Goal: Transaction & Acquisition: Purchase product/service

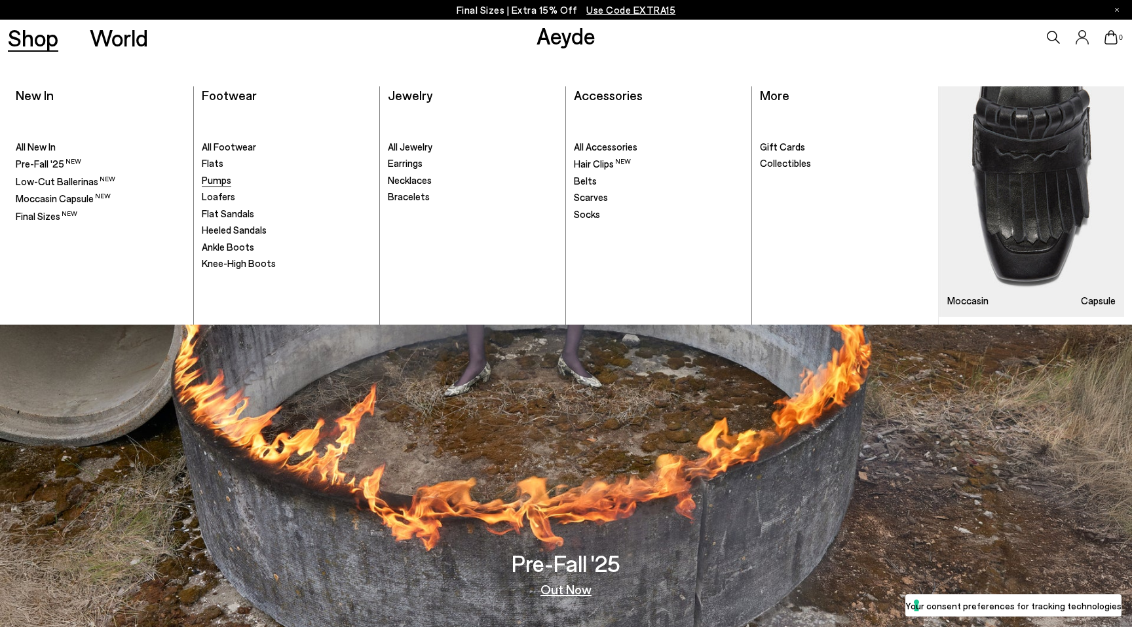
click at [215, 183] on span "Pumps" at bounding box center [216, 180] width 29 height 12
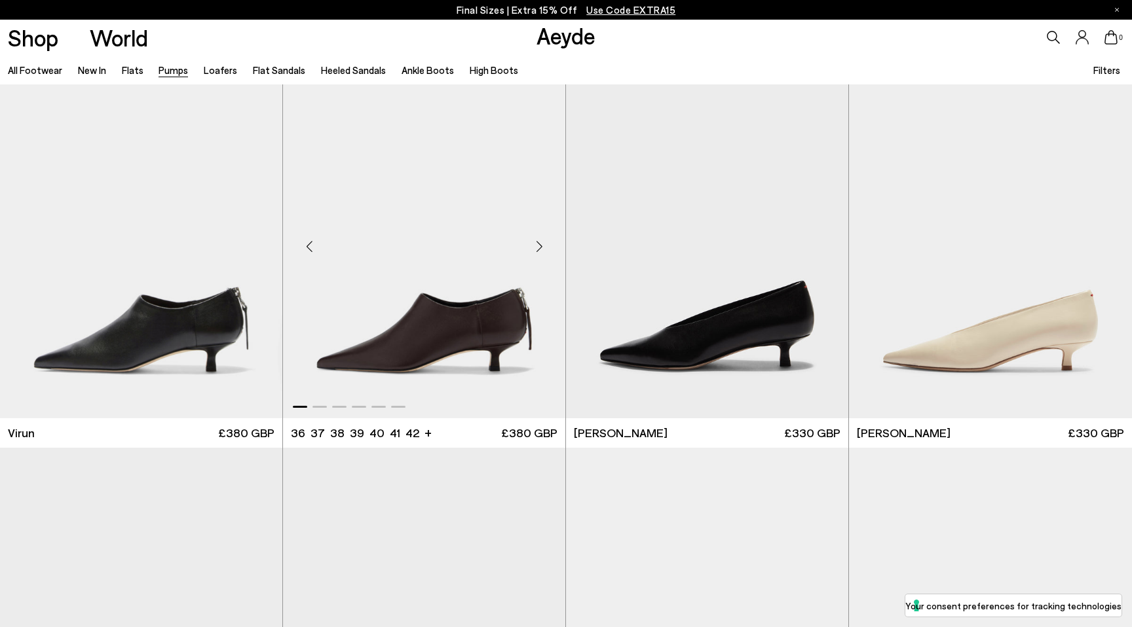
scroll to position [24, 0]
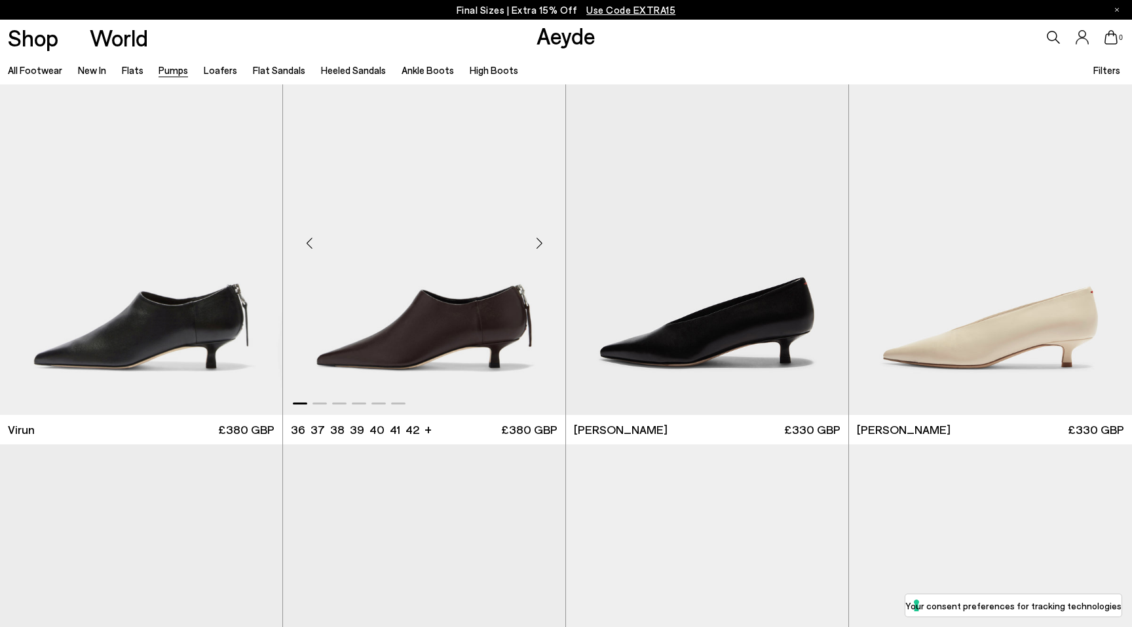
click at [538, 239] on div "Next slide" at bounding box center [538, 242] width 39 height 39
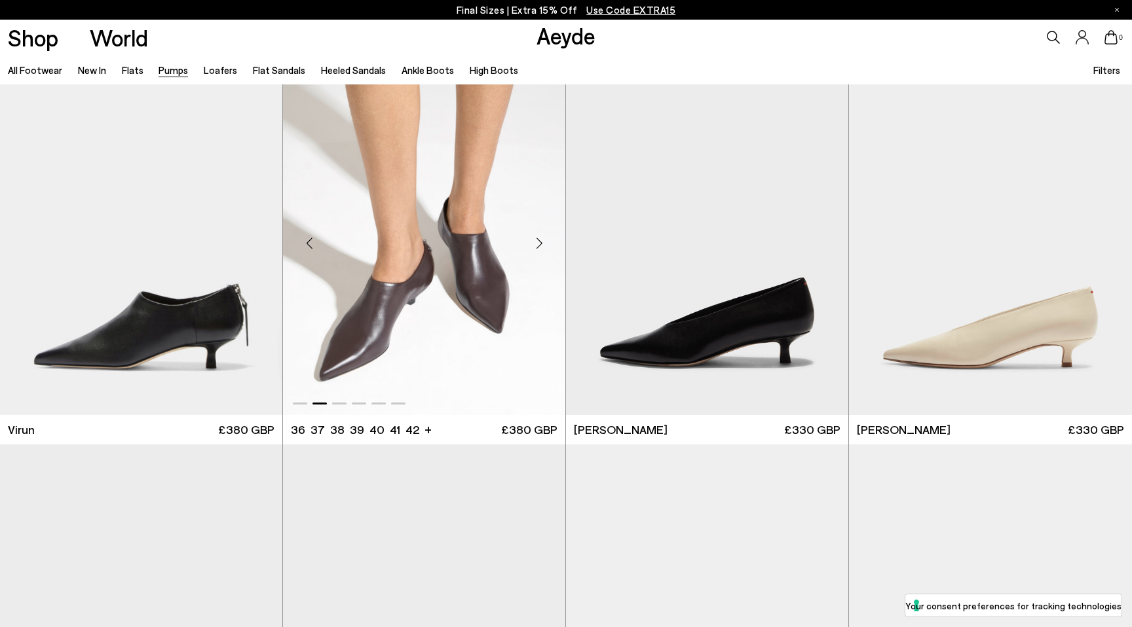
click at [540, 241] on div "Next slide" at bounding box center [538, 242] width 39 height 39
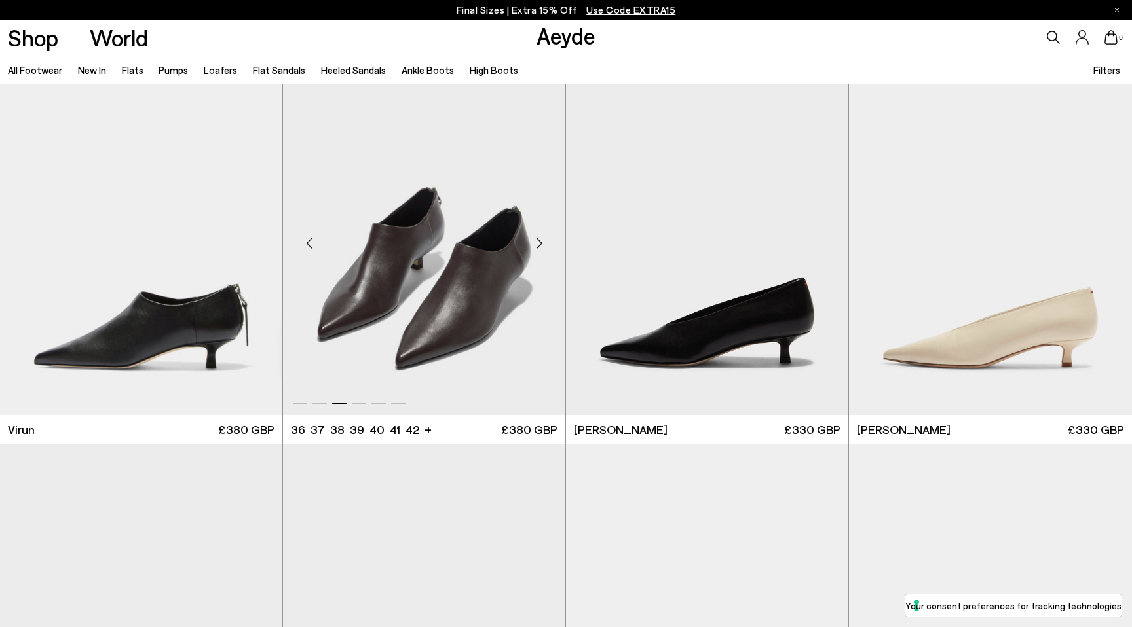
click at [540, 241] on div "Next slide" at bounding box center [538, 242] width 39 height 39
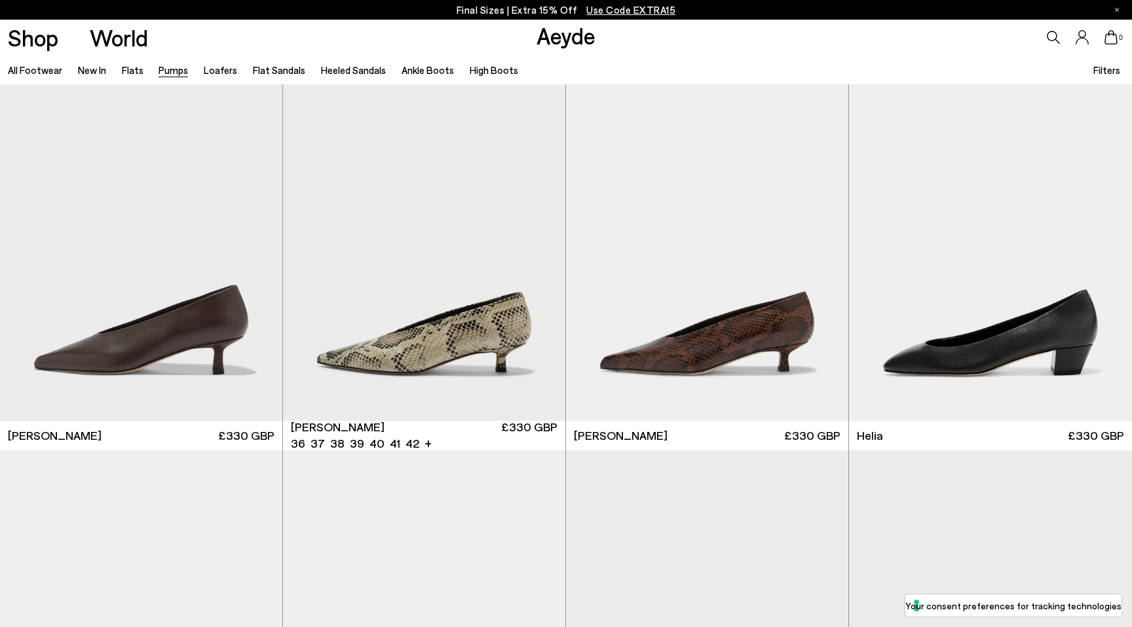
scroll to position [410, 0]
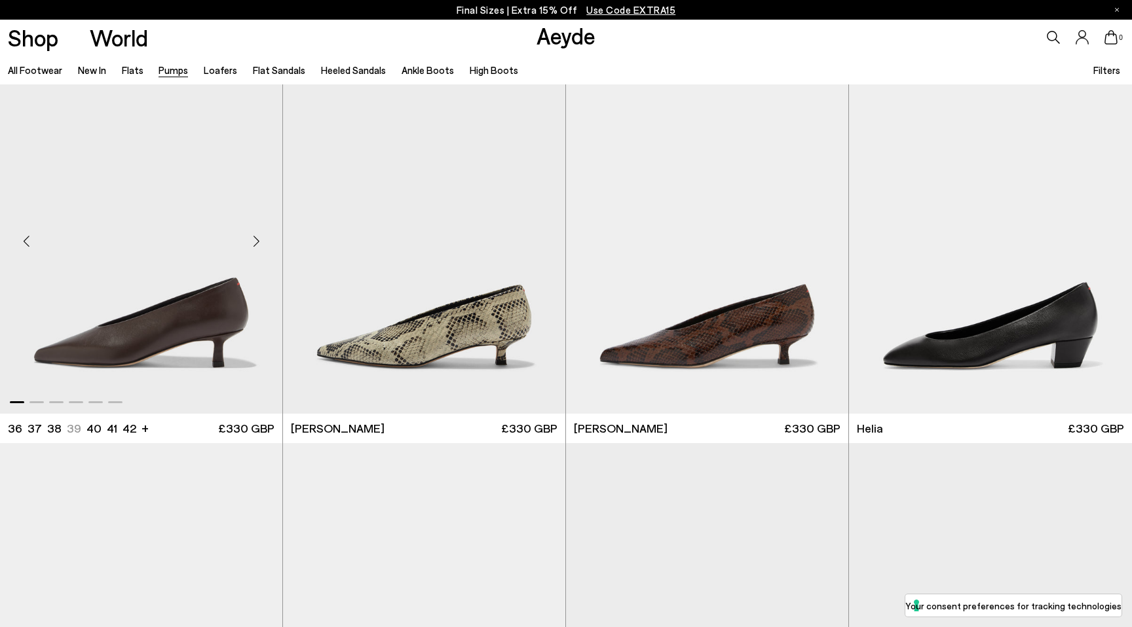
click at [258, 240] on div "Next slide" at bounding box center [255, 241] width 39 height 39
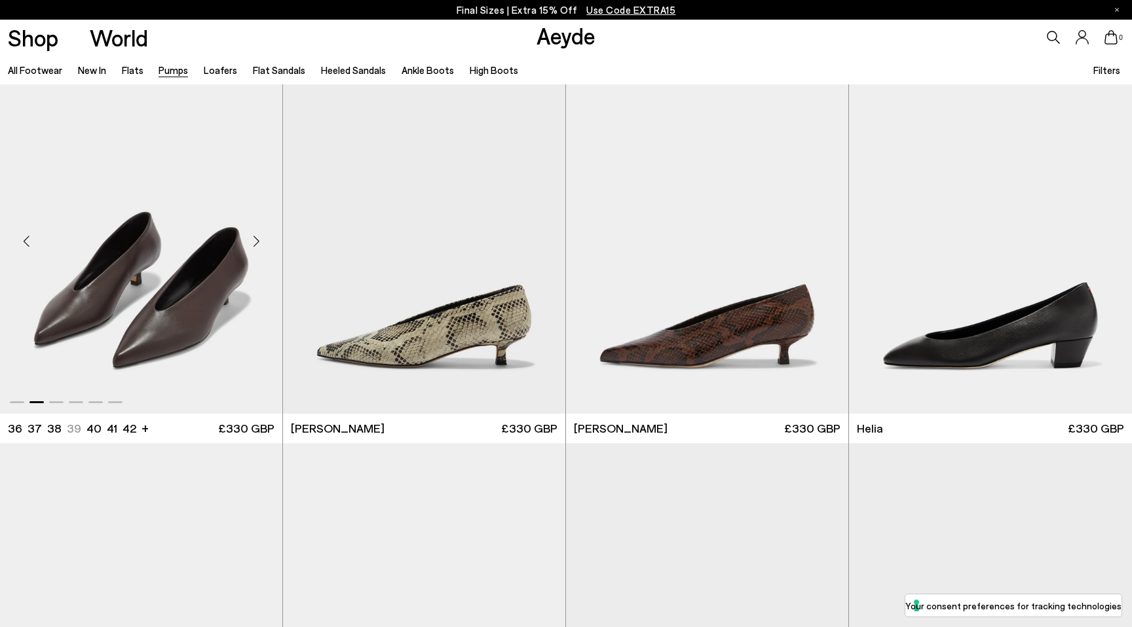
click at [258, 240] on div "Next slide" at bounding box center [255, 241] width 39 height 39
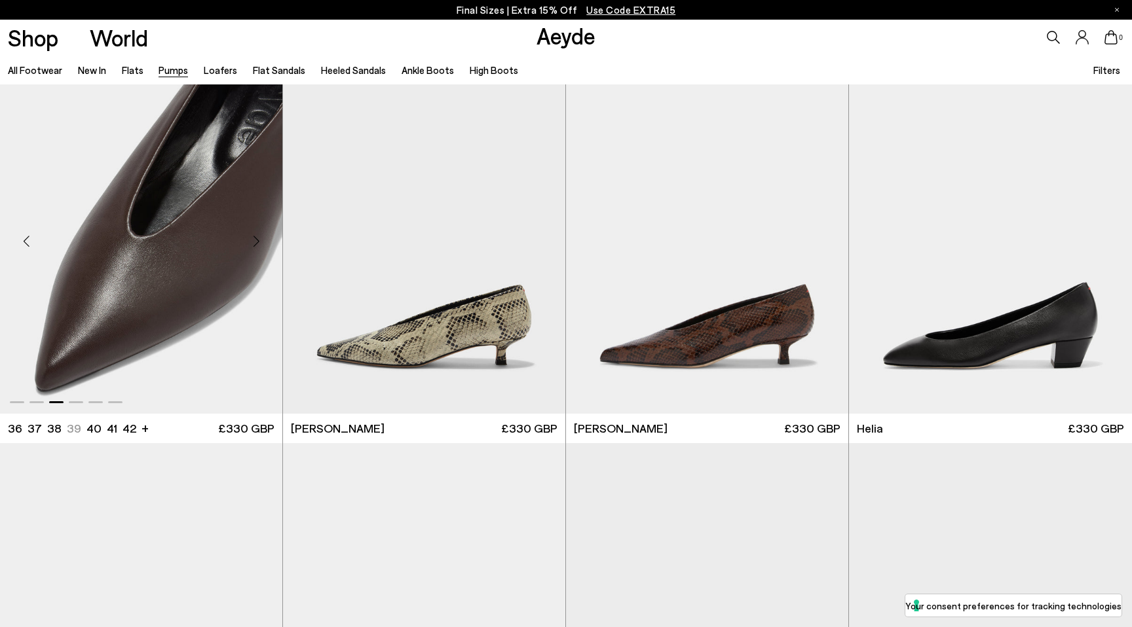
click at [258, 240] on div "Next slide" at bounding box center [255, 241] width 39 height 39
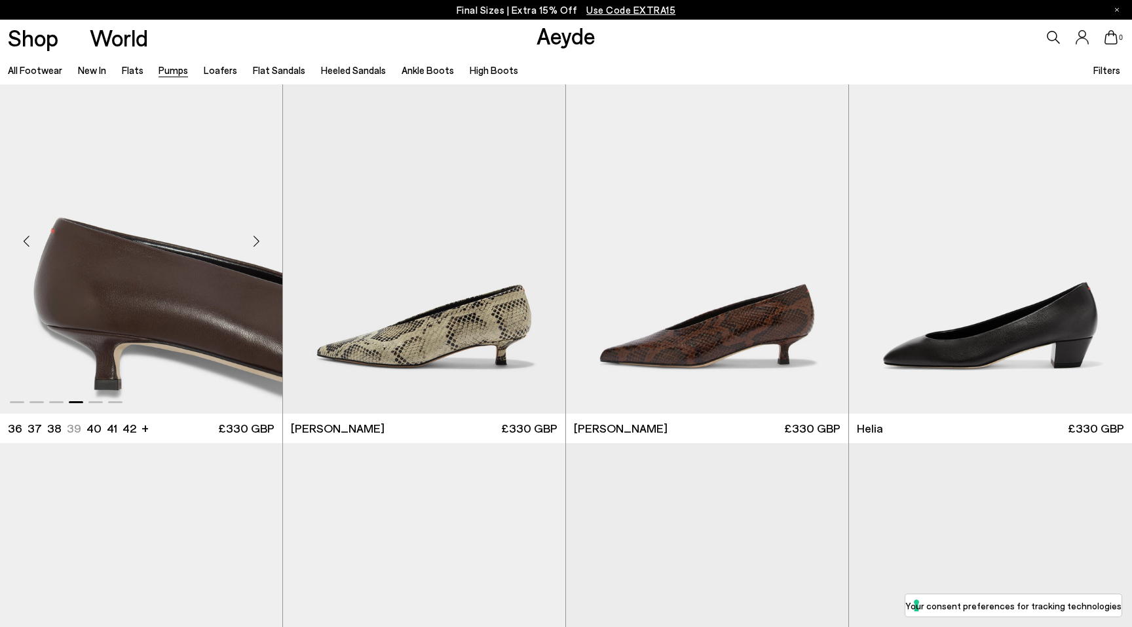
click at [258, 240] on div "Next slide" at bounding box center [255, 241] width 39 height 39
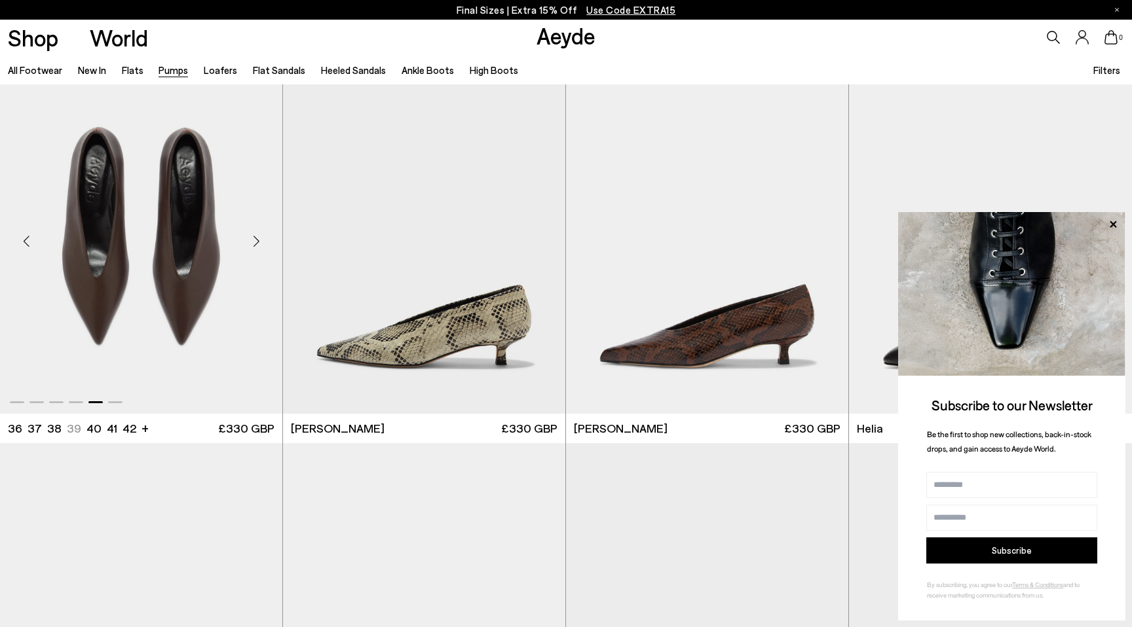
click at [258, 240] on div "Next slide" at bounding box center [255, 241] width 39 height 39
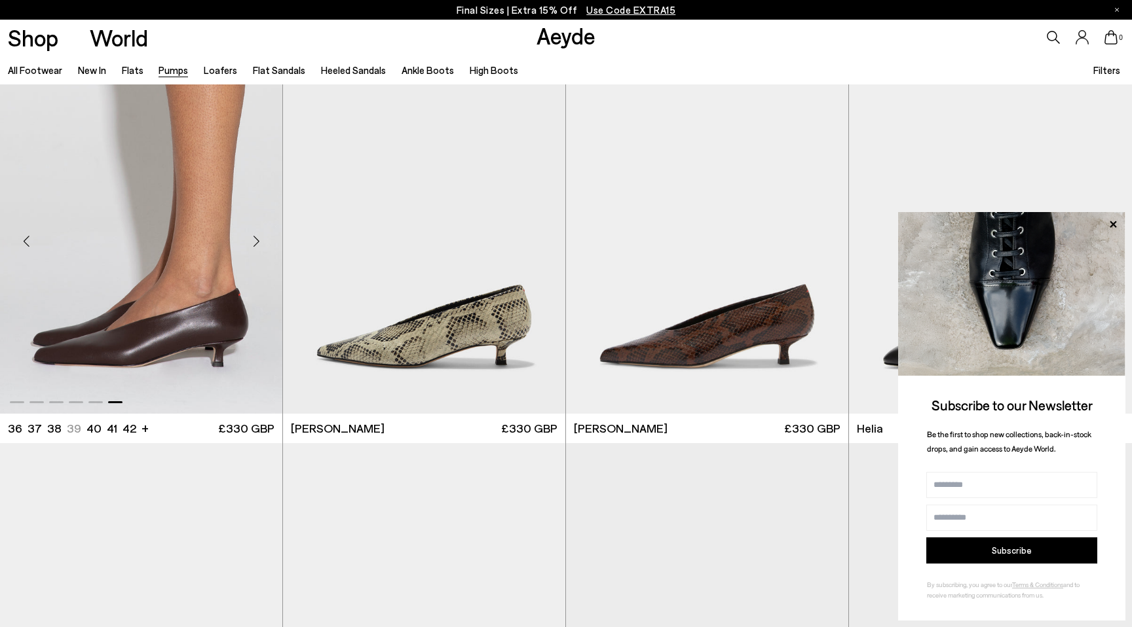
click at [258, 240] on div "Next slide" at bounding box center [255, 241] width 39 height 39
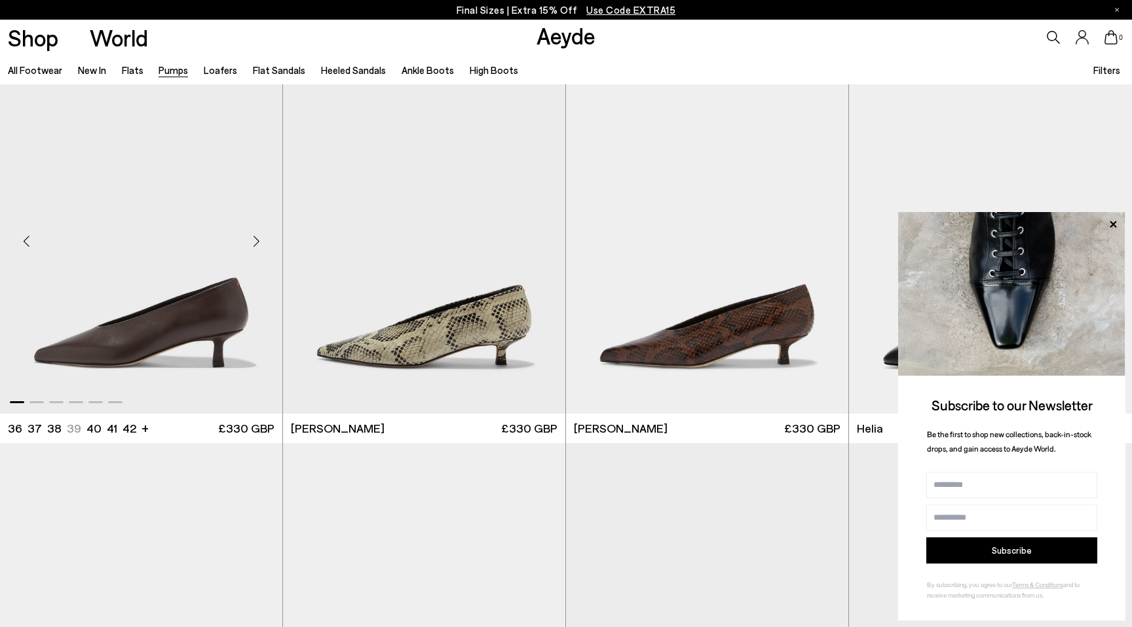
click at [258, 240] on div "Next slide" at bounding box center [255, 241] width 39 height 39
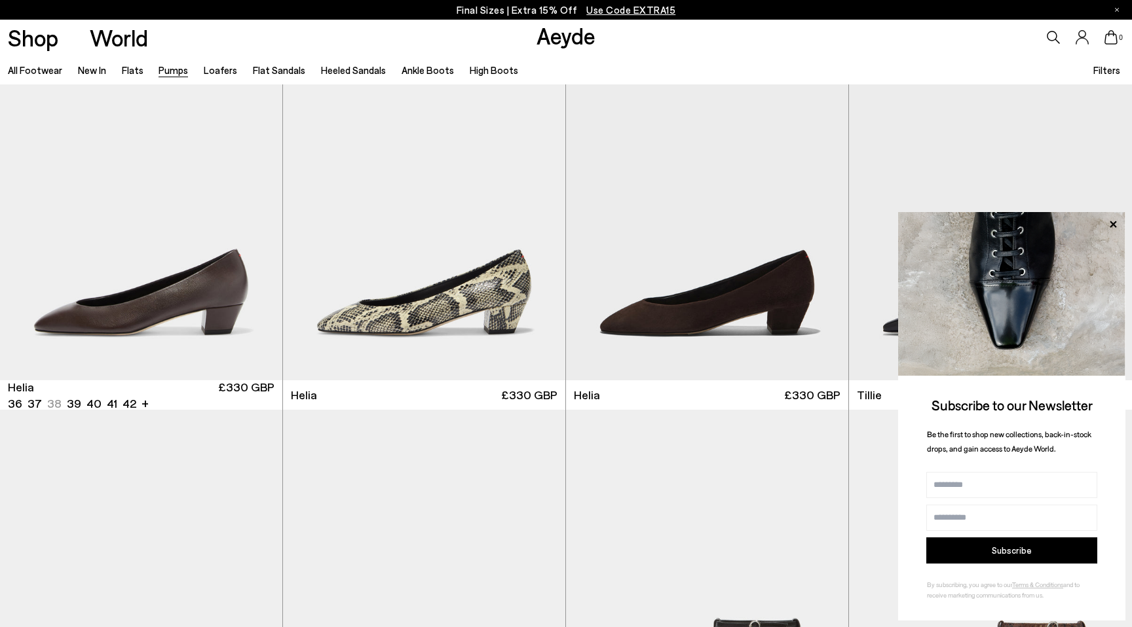
scroll to position [829, 0]
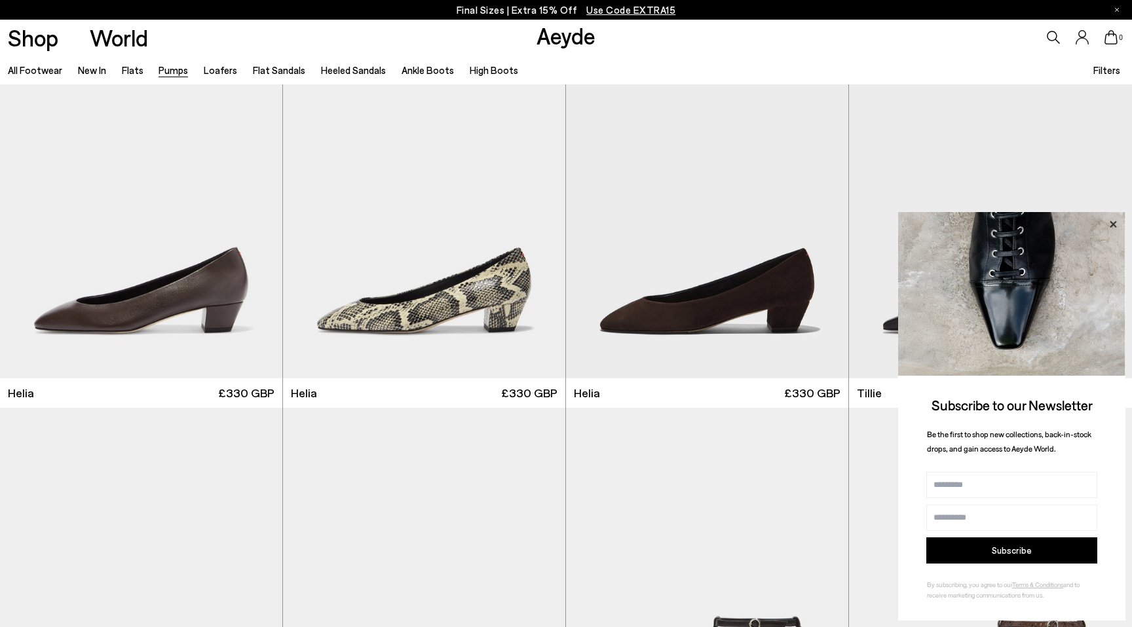
click at [1112, 223] on icon at bounding box center [1112, 224] width 7 height 7
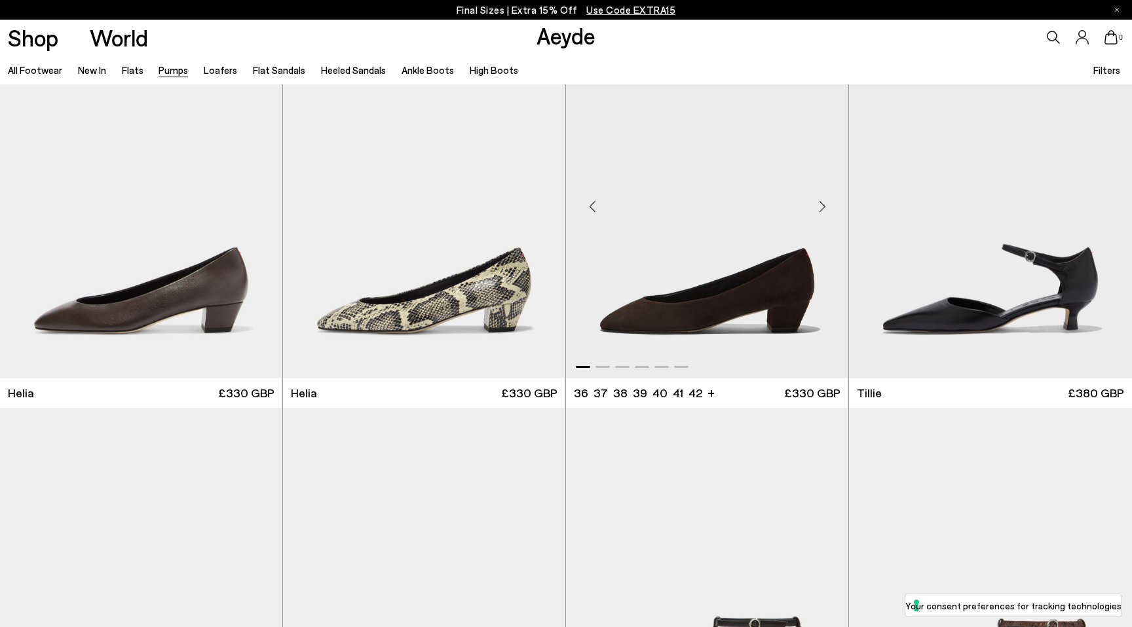
click at [823, 208] on div "Next slide" at bounding box center [821, 206] width 39 height 39
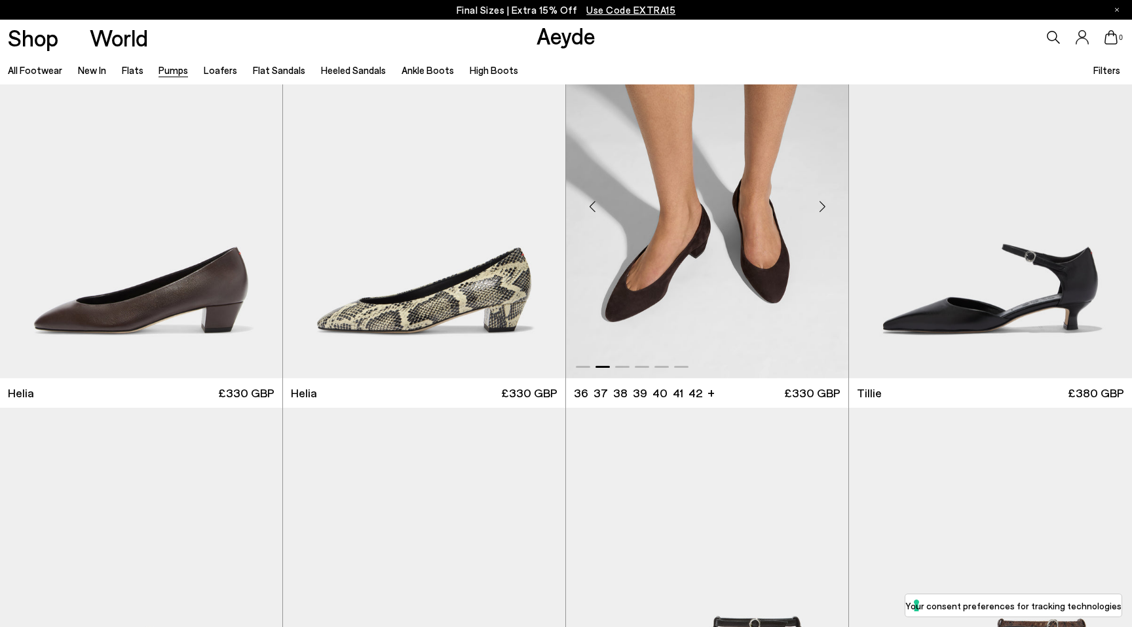
click at [823, 208] on div "Next slide" at bounding box center [821, 206] width 39 height 39
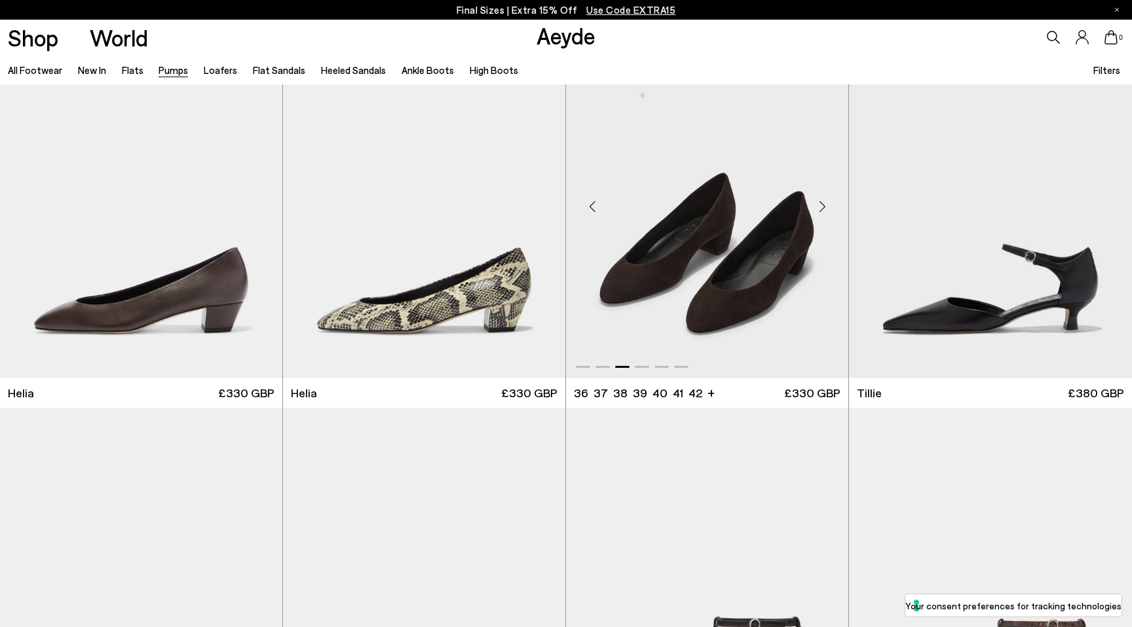
click at [823, 208] on div "Next slide" at bounding box center [821, 206] width 39 height 39
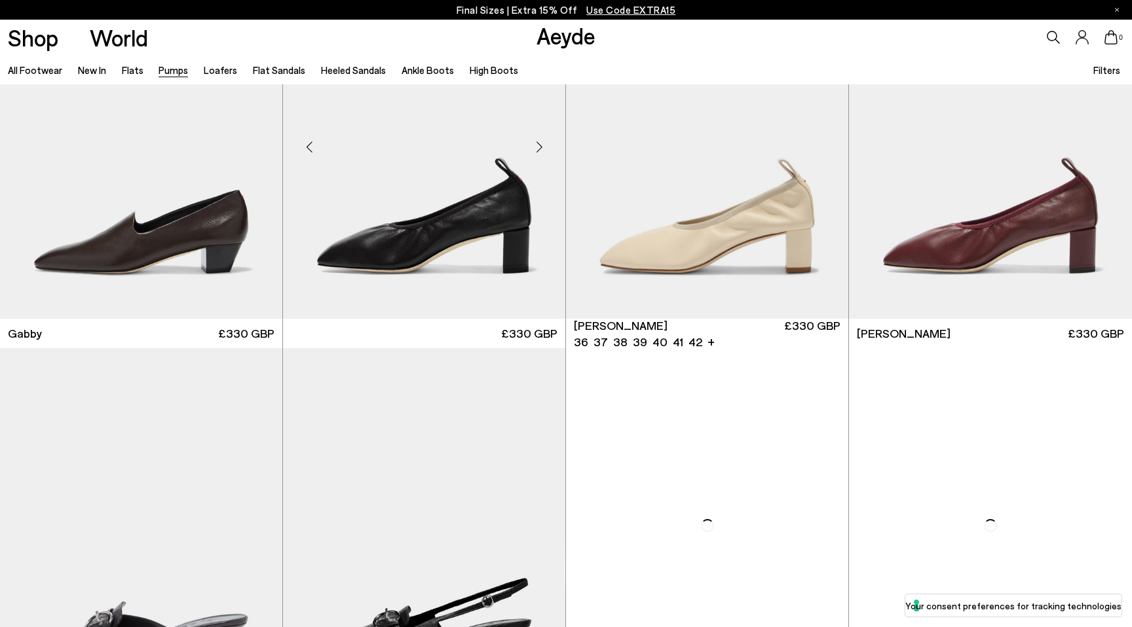
scroll to position [2412, 0]
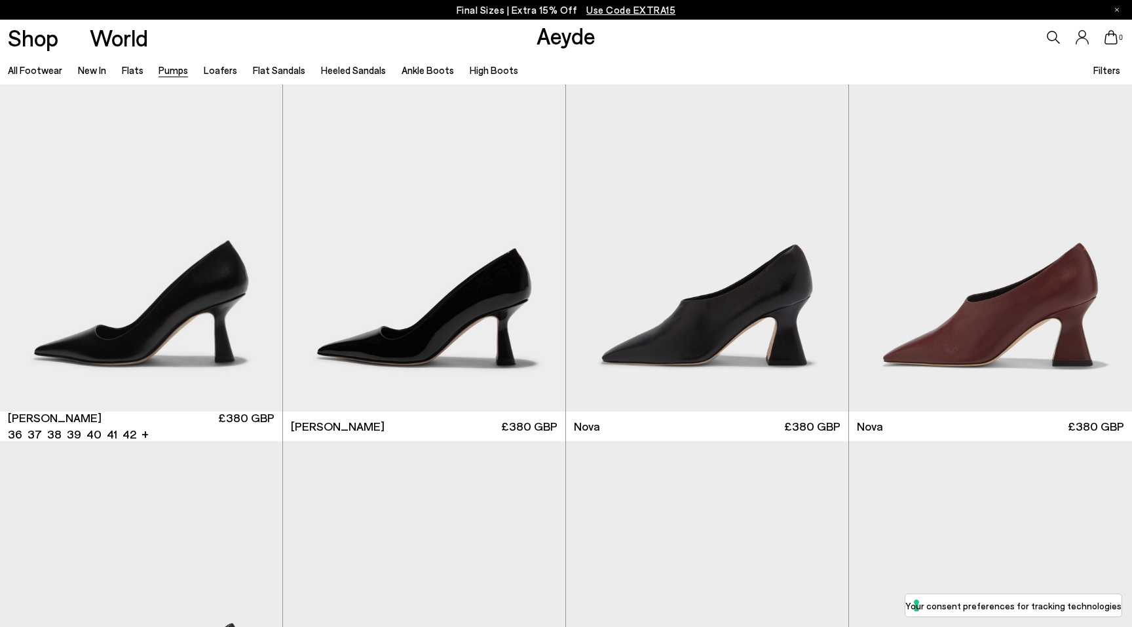
scroll to position [5023, 0]
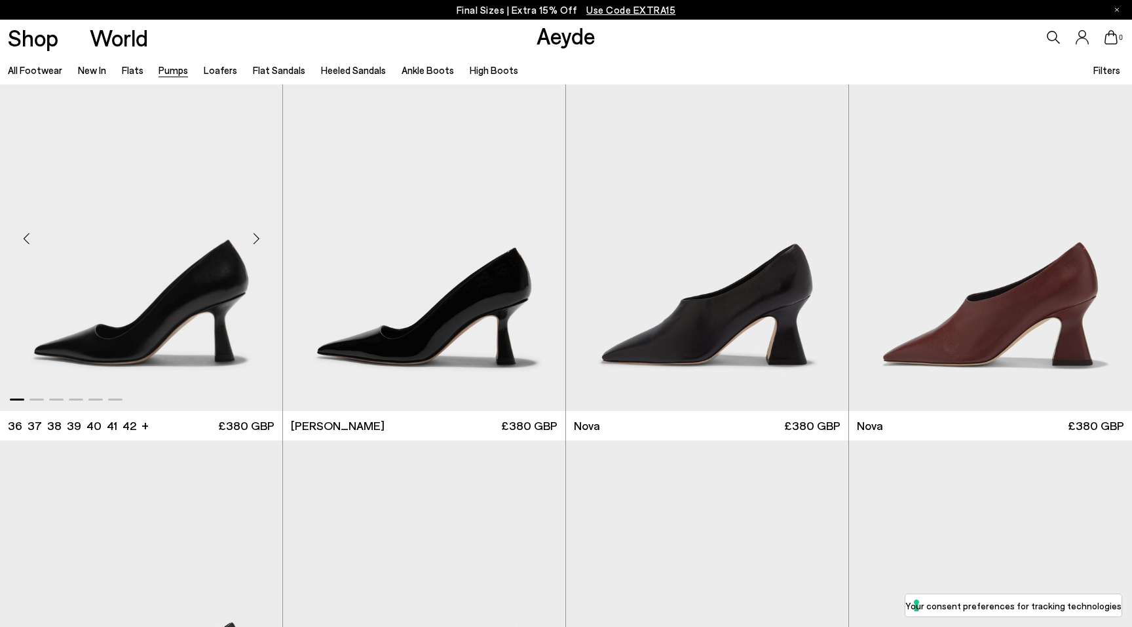
click at [253, 234] on div "Next slide" at bounding box center [255, 238] width 39 height 39
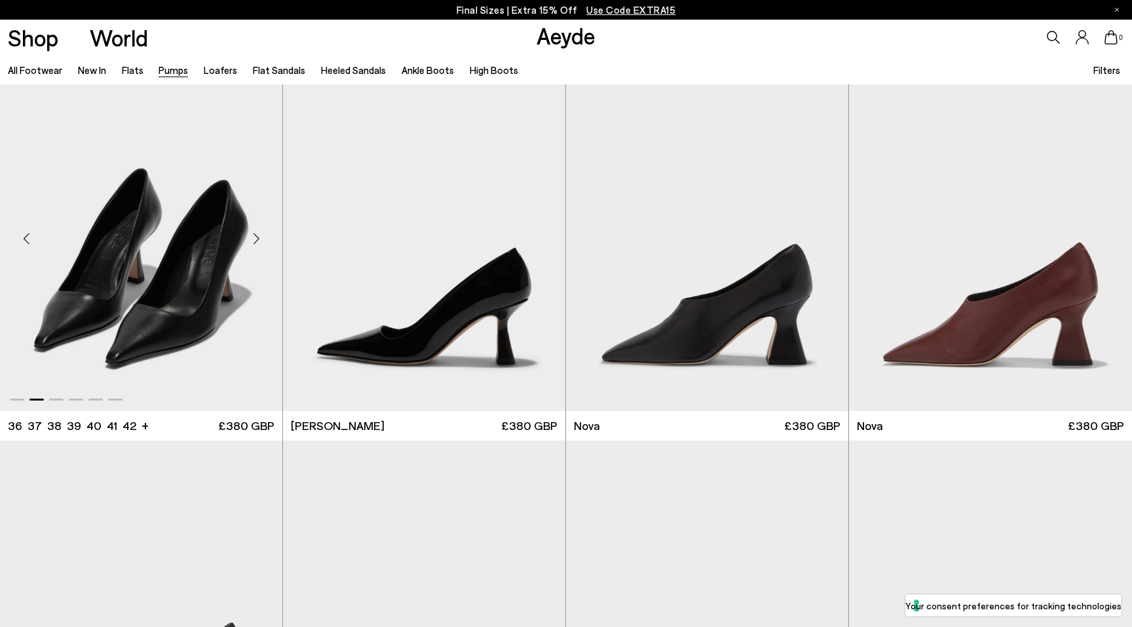
click at [253, 234] on div "Next slide" at bounding box center [255, 238] width 39 height 39
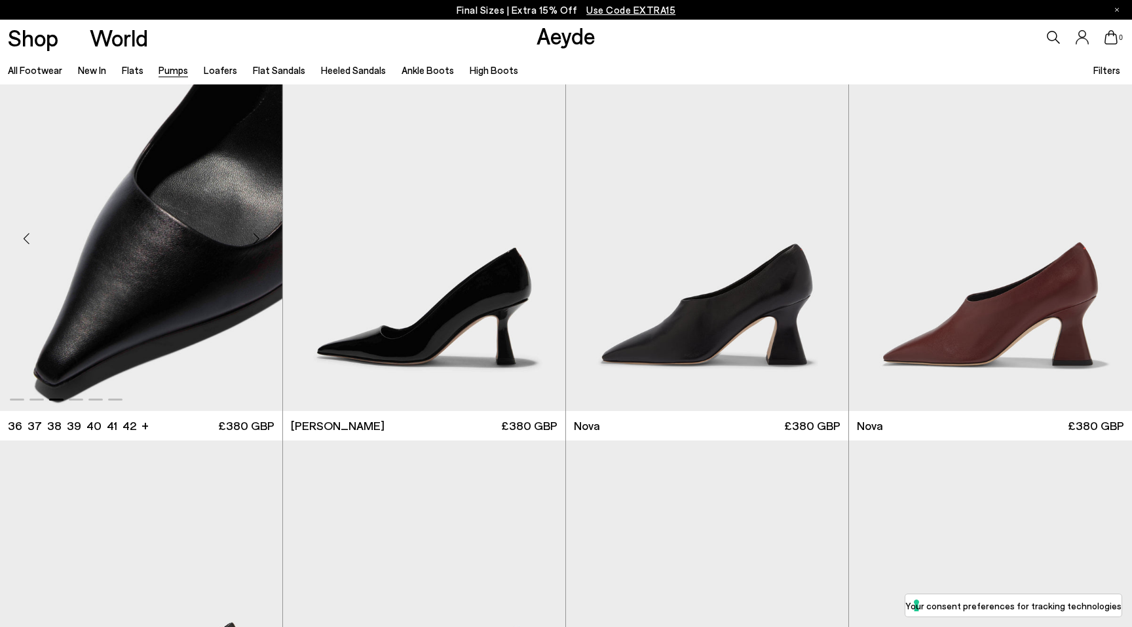
click at [253, 234] on div "Next slide" at bounding box center [255, 238] width 39 height 39
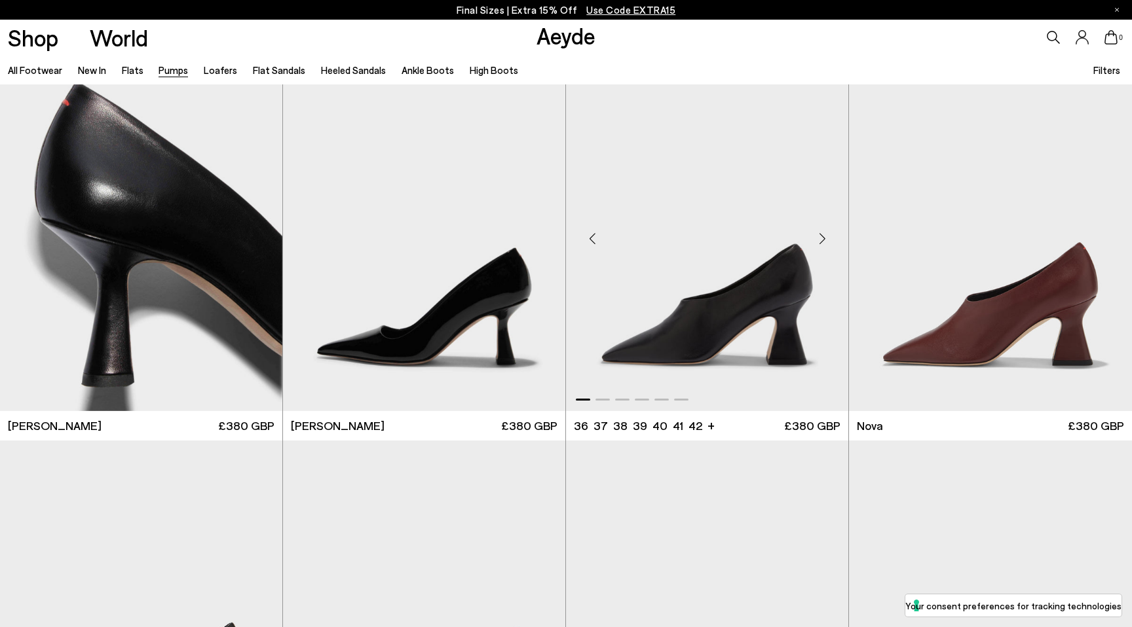
click at [824, 239] on div "Next slide" at bounding box center [821, 238] width 39 height 39
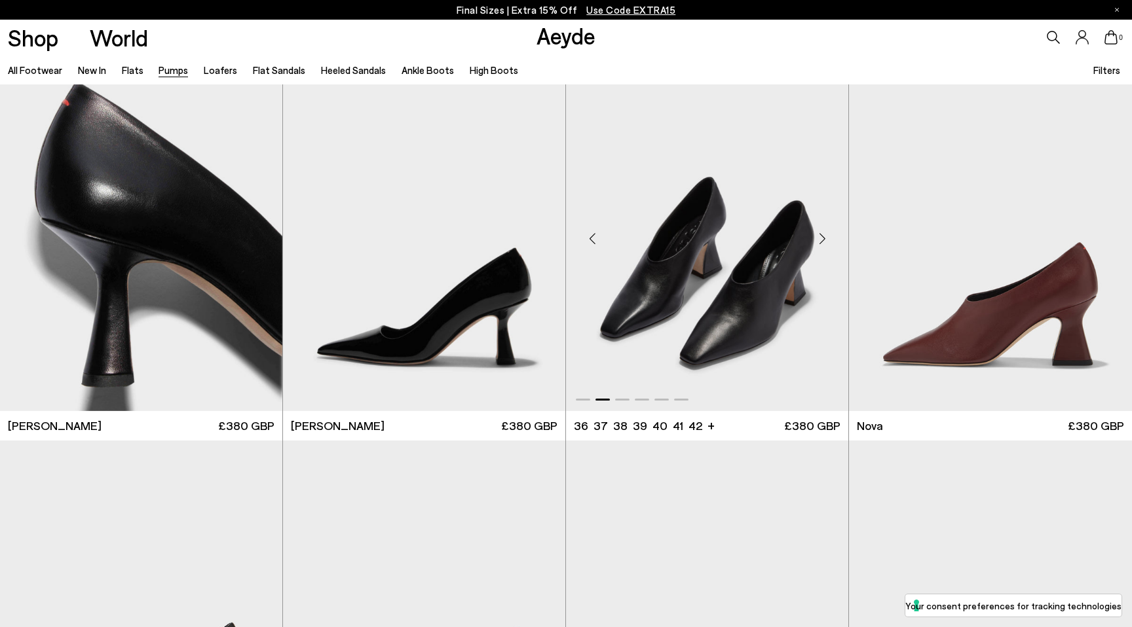
click at [824, 239] on div "Next slide" at bounding box center [821, 238] width 39 height 39
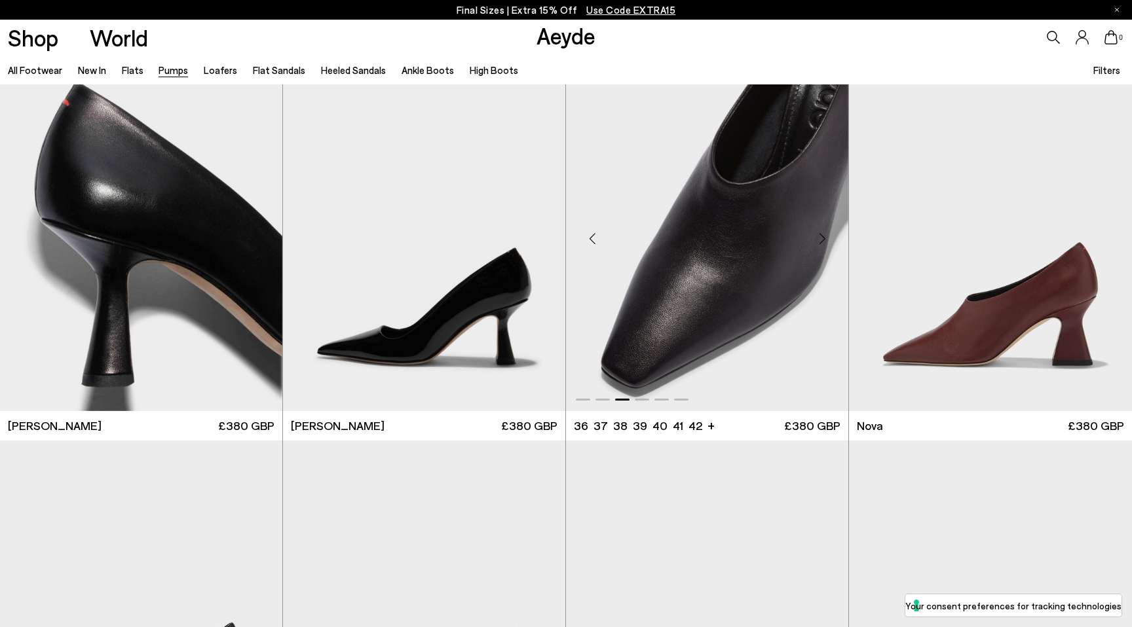
click at [824, 239] on div "Next slide" at bounding box center [821, 238] width 39 height 39
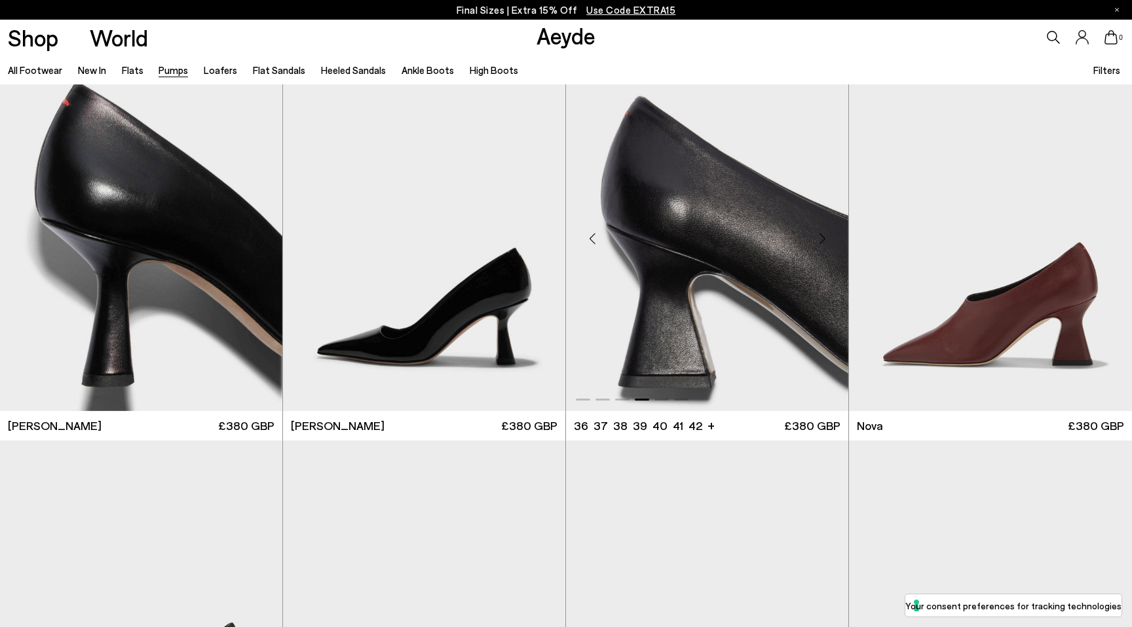
click at [824, 239] on div "Next slide" at bounding box center [821, 238] width 39 height 39
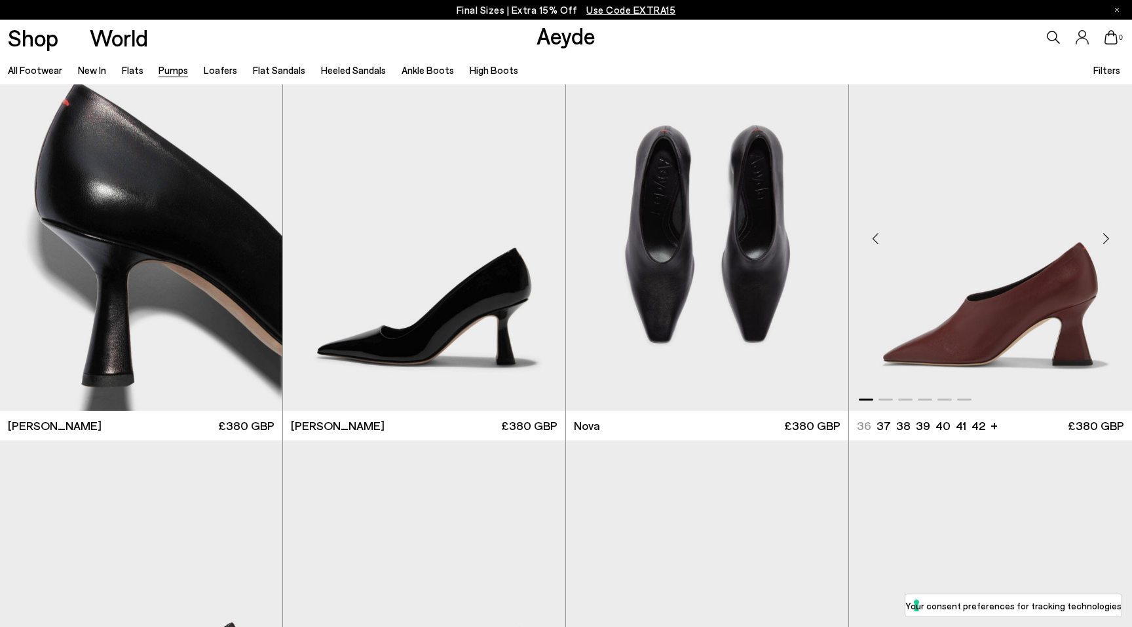
click at [1107, 243] on div "Next slide" at bounding box center [1105, 238] width 39 height 39
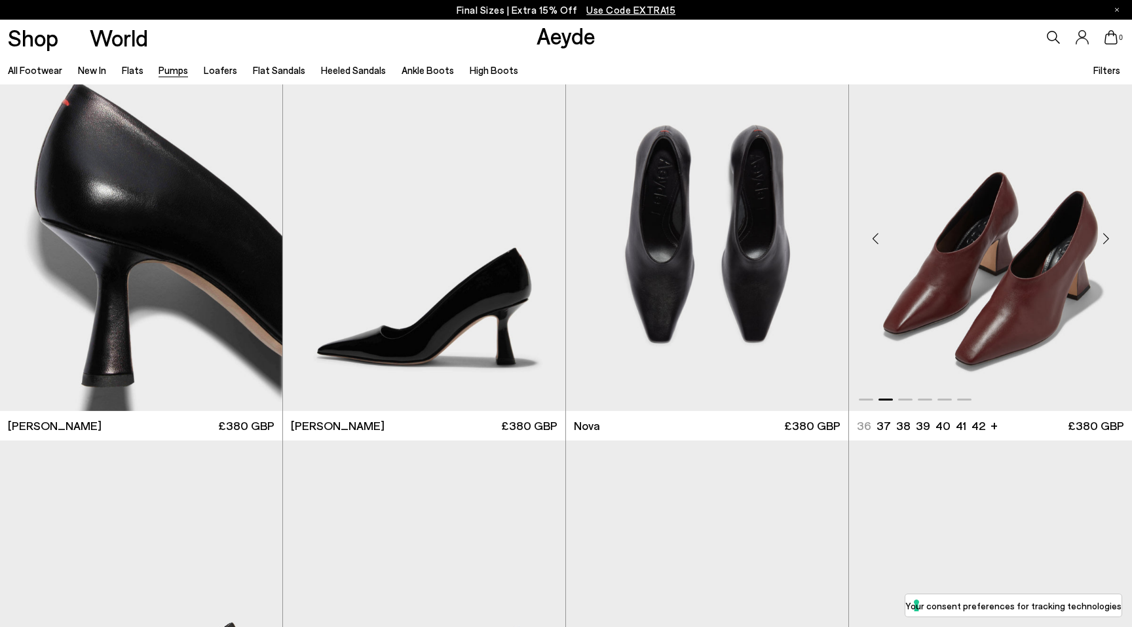
click at [1107, 243] on div "Next slide" at bounding box center [1105, 238] width 39 height 39
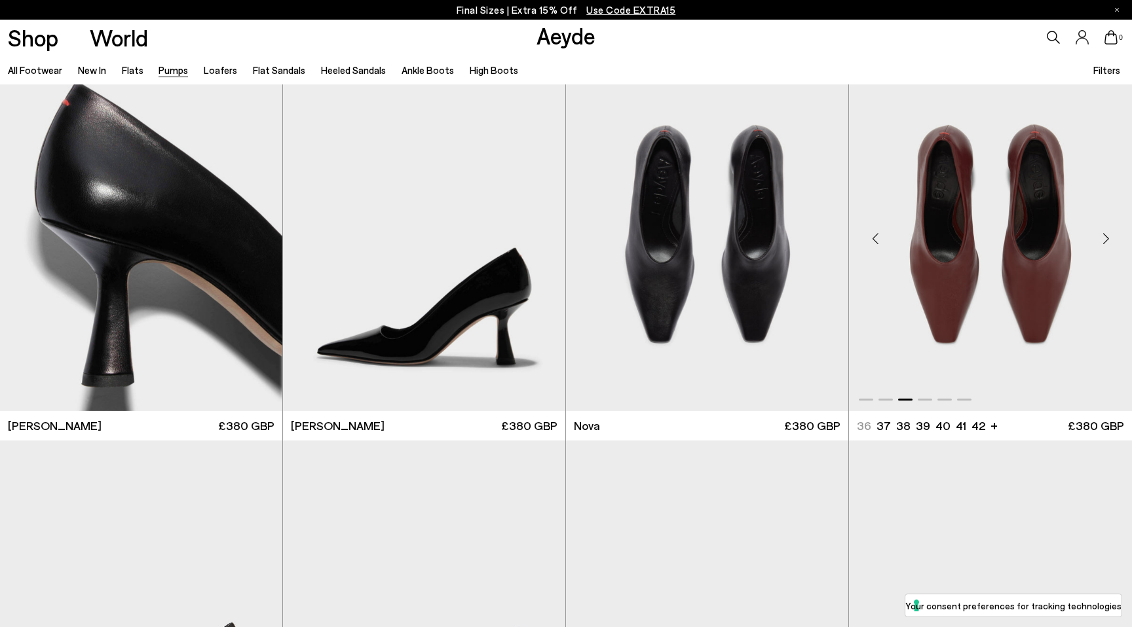
click at [1107, 243] on div "Next slide" at bounding box center [1105, 238] width 39 height 39
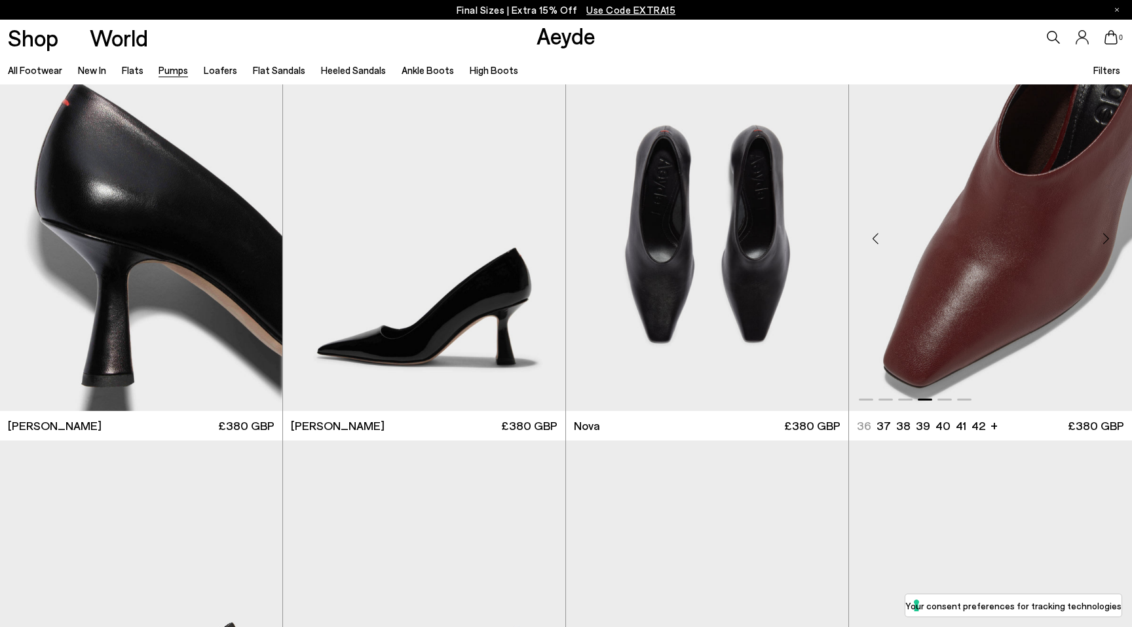
click at [1107, 243] on div "Next slide" at bounding box center [1105, 238] width 39 height 39
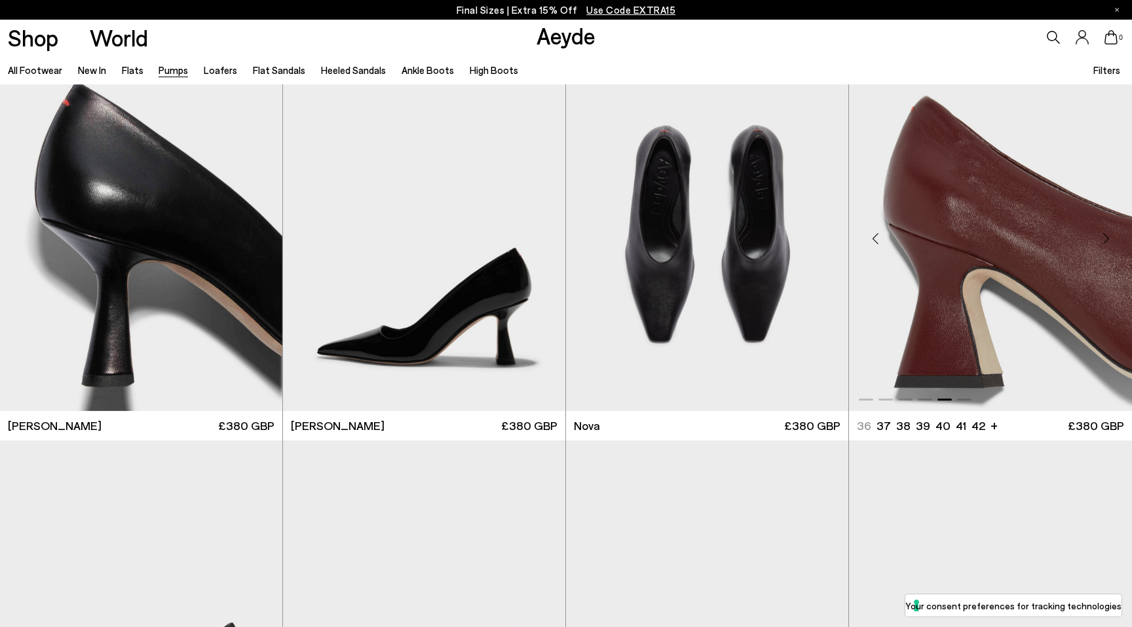
click at [1107, 243] on div "Next slide" at bounding box center [1105, 238] width 39 height 39
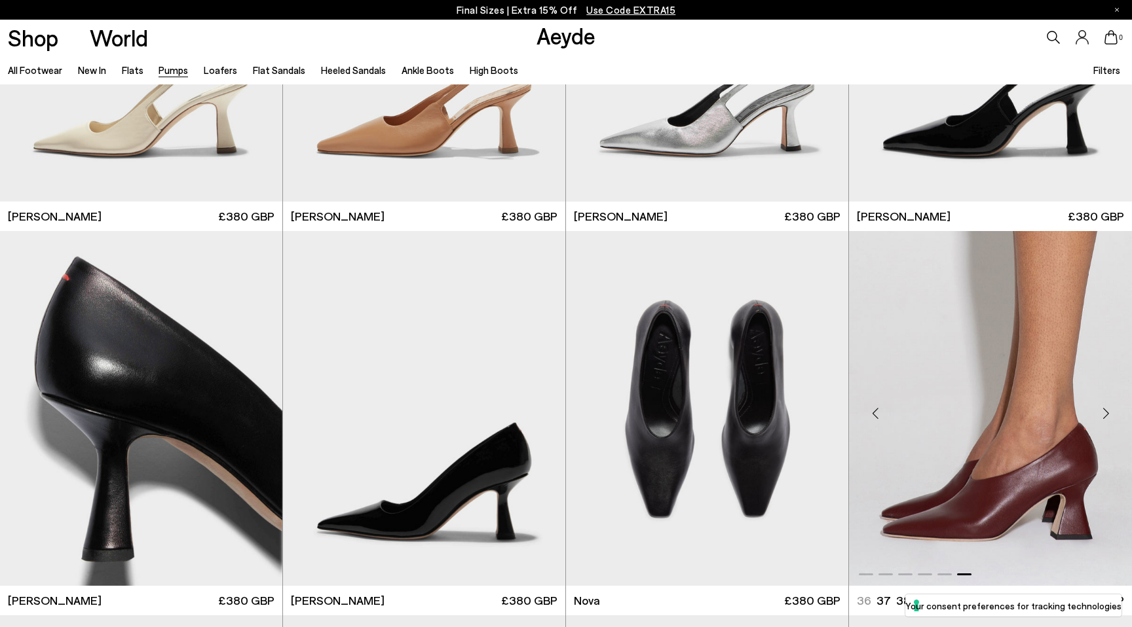
scroll to position [4844, 0]
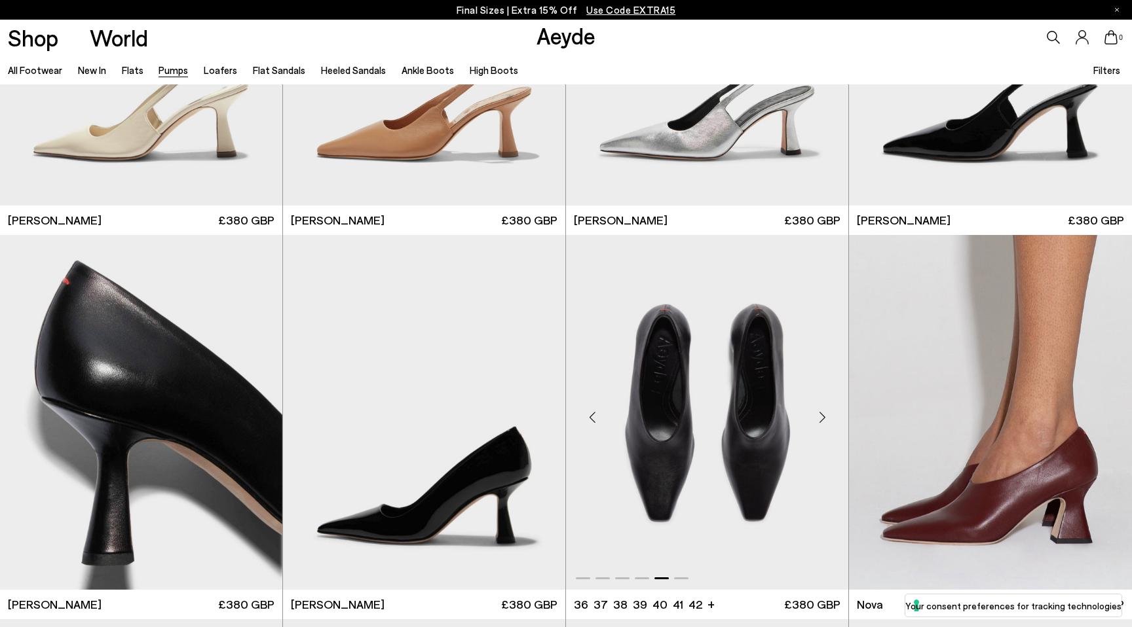
click at [687, 384] on img "5 / 6" at bounding box center [707, 412] width 282 height 355
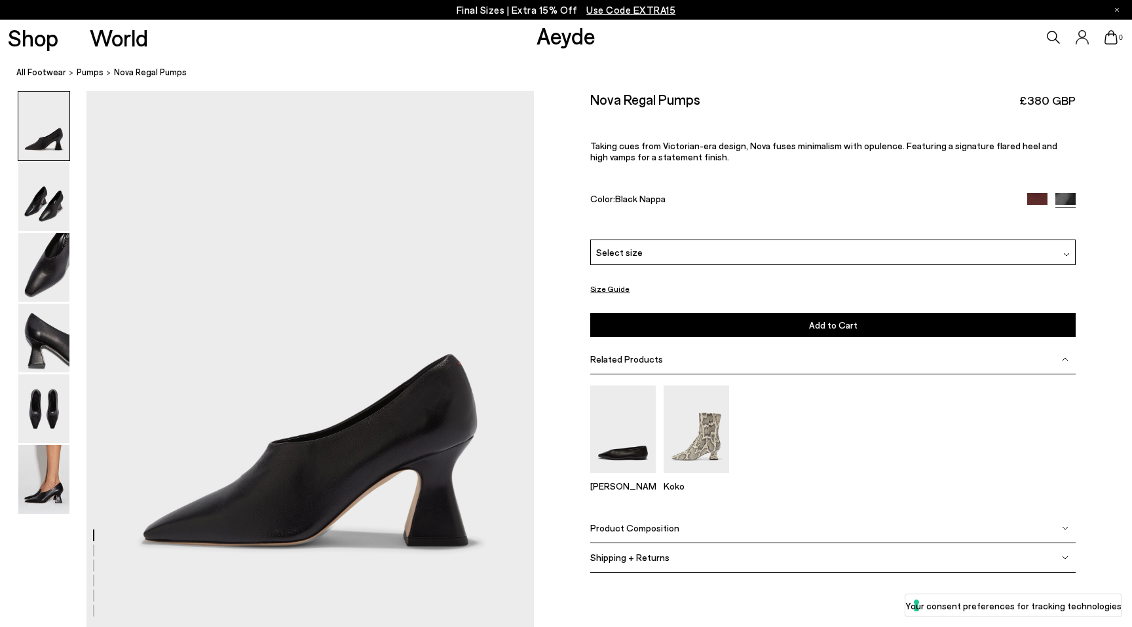
click at [682, 253] on div "Select size" at bounding box center [832, 253] width 485 height 26
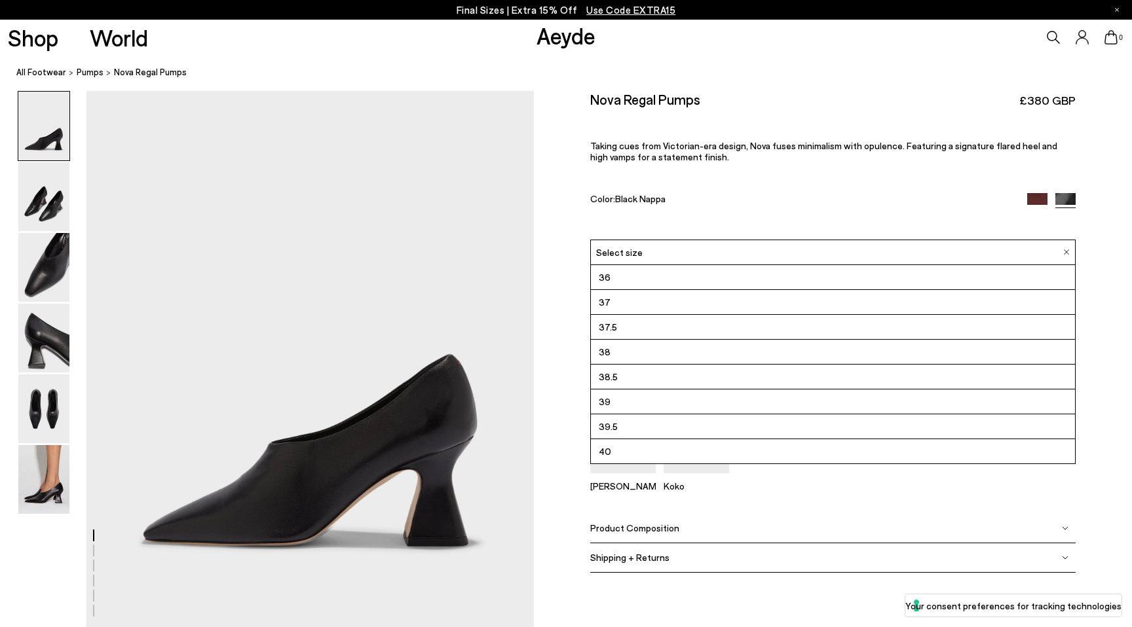
click at [1043, 199] on img at bounding box center [1037, 203] width 20 height 20
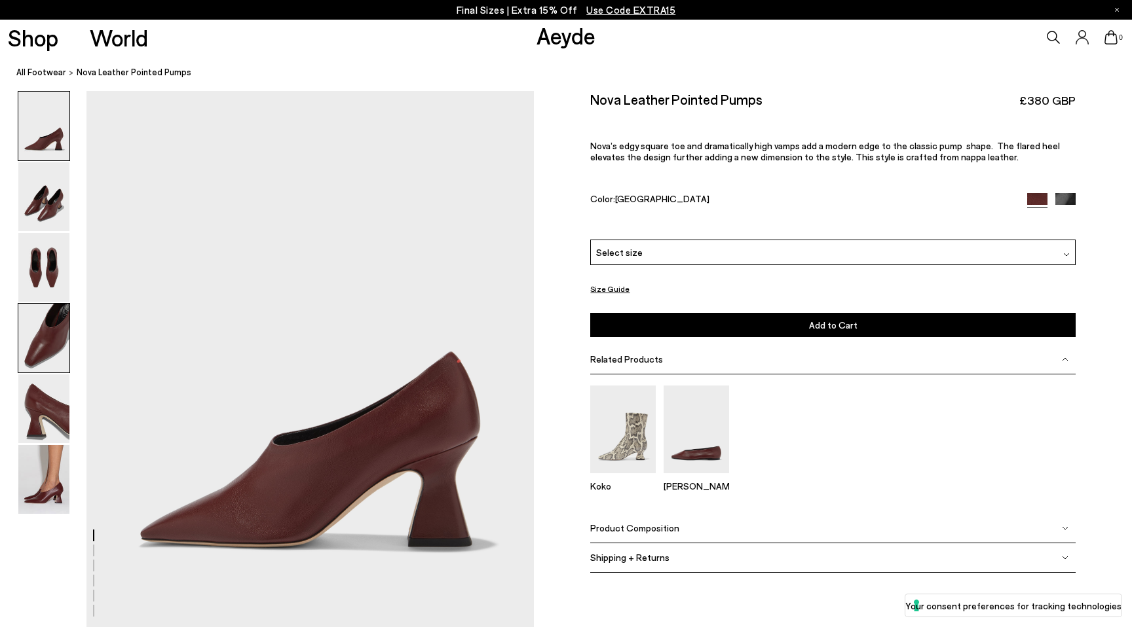
click at [46, 333] on img at bounding box center [43, 338] width 51 height 69
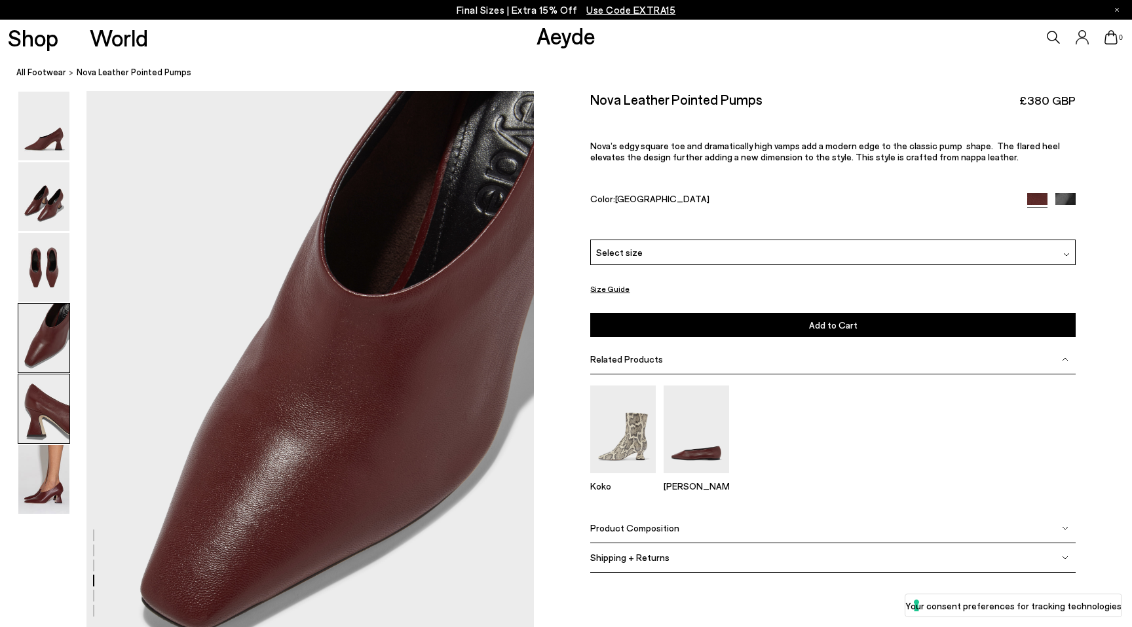
click at [45, 398] on img at bounding box center [43, 409] width 51 height 69
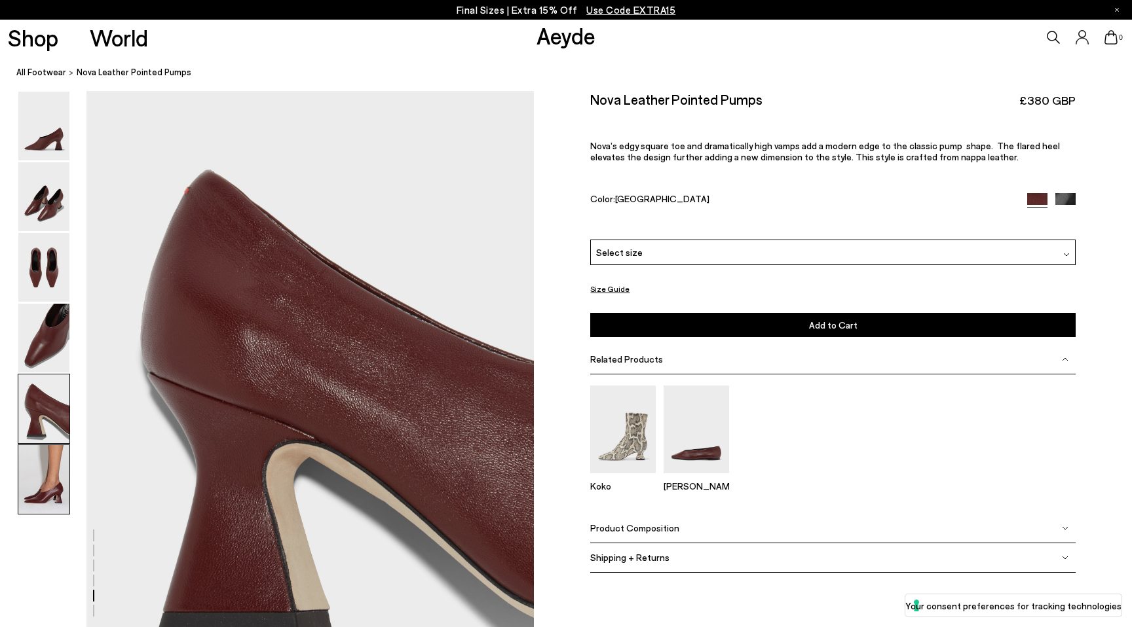
click at [41, 471] on img at bounding box center [43, 479] width 51 height 69
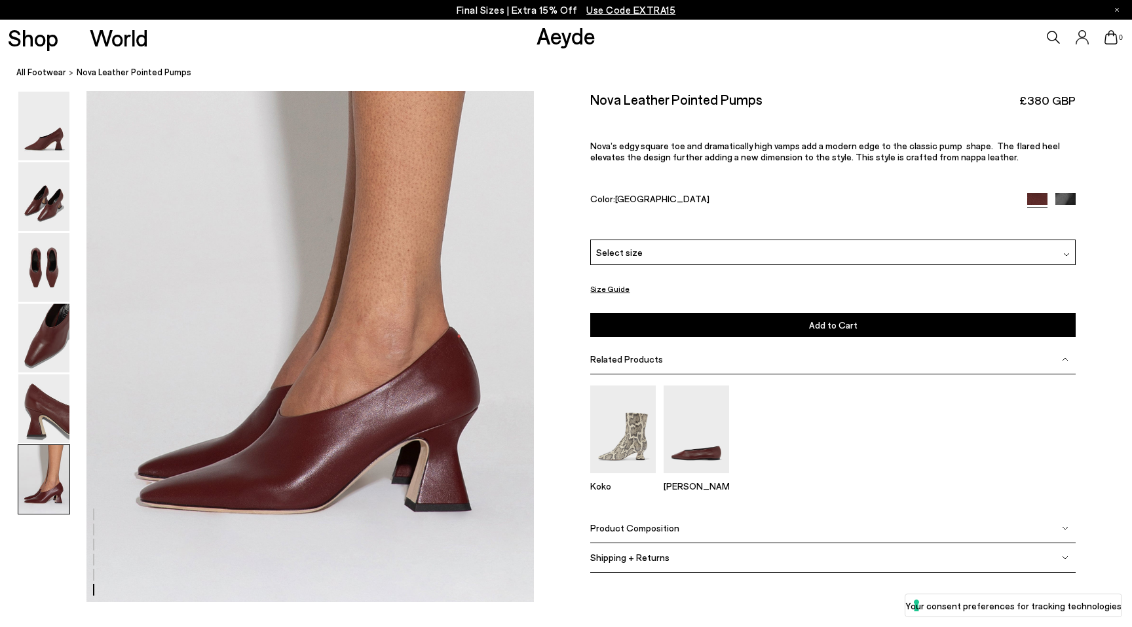
scroll to position [3023, 0]
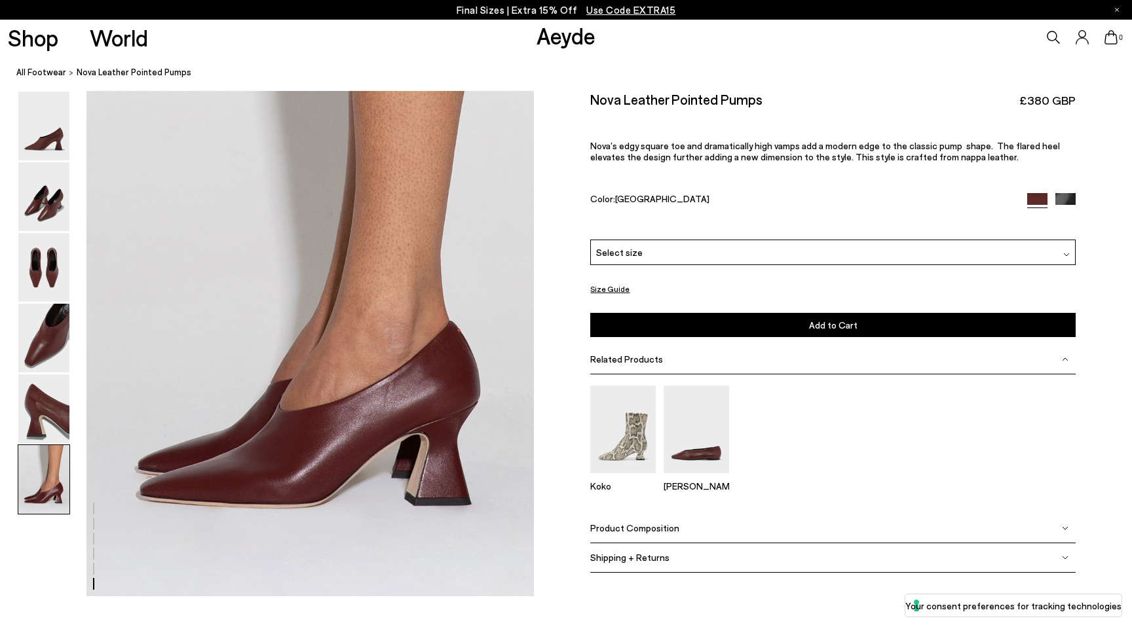
click at [680, 261] on div "Select size" at bounding box center [832, 253] width 485 height 26
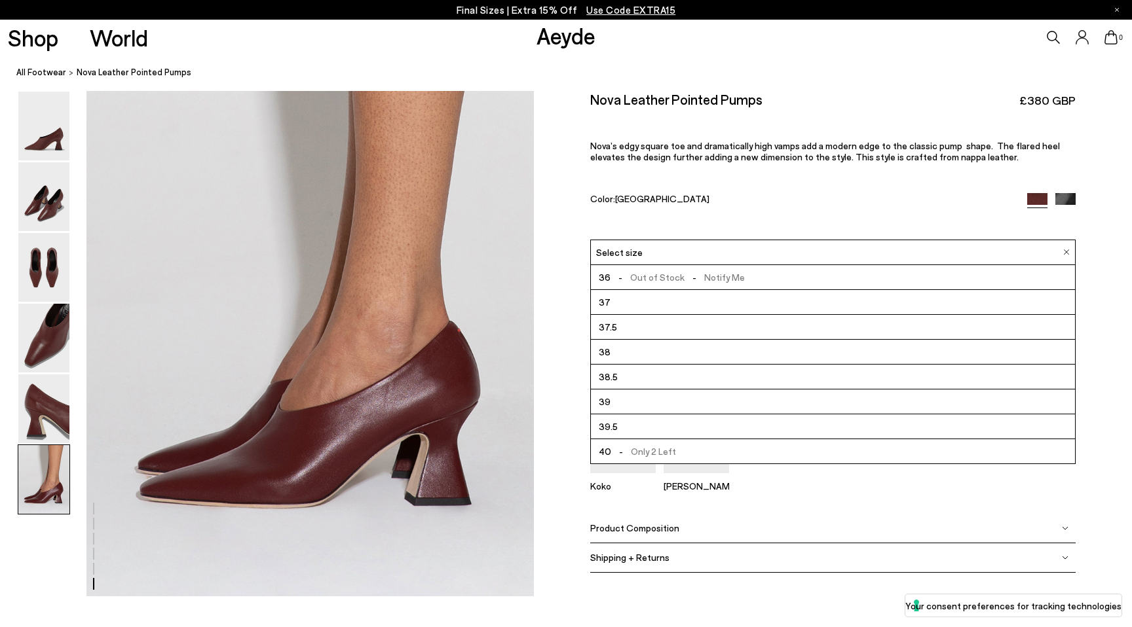
click at [1069, 198] on img at bounding box center [1065, 203] width 20 height 20
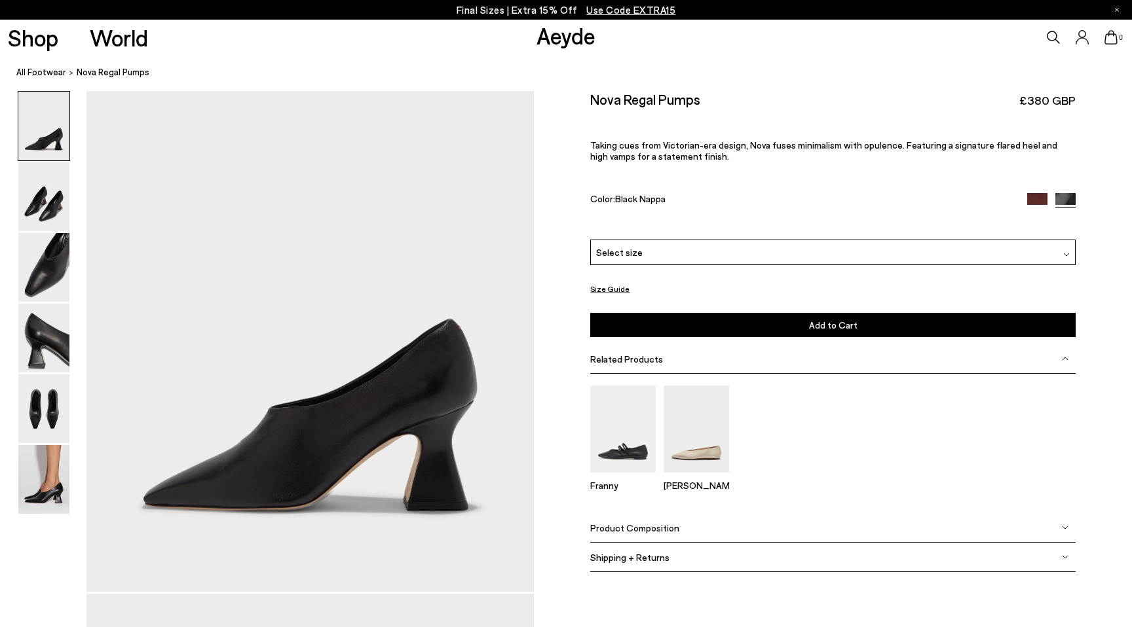
click at [1069, 198] on div at bounding box center [566, 313] width 1132 height 627
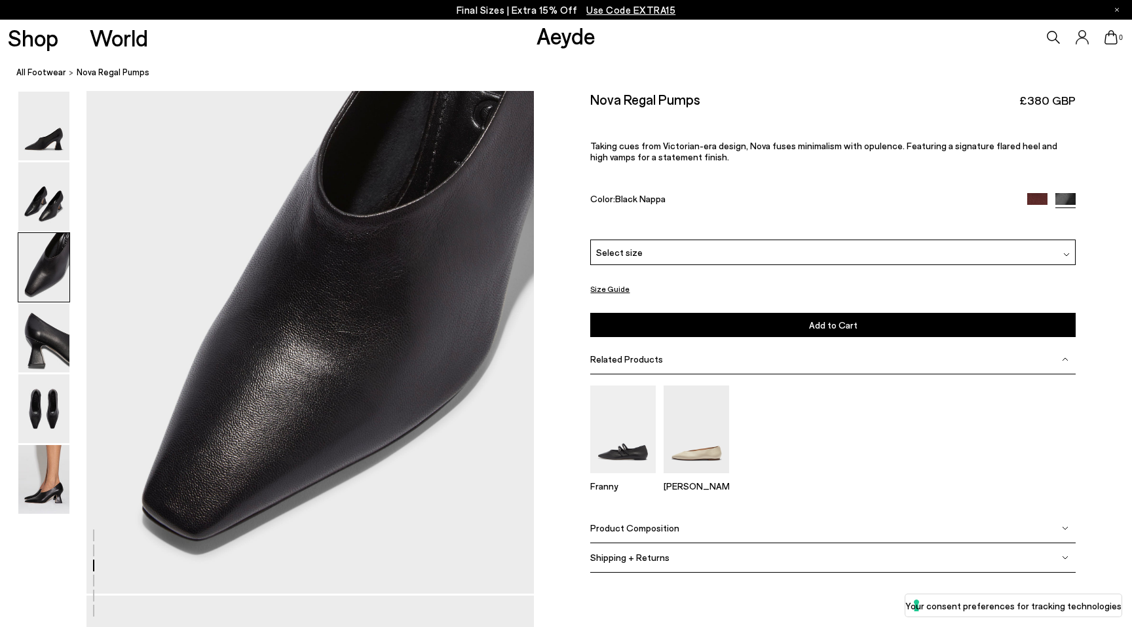
scroll to position [1244, 0]
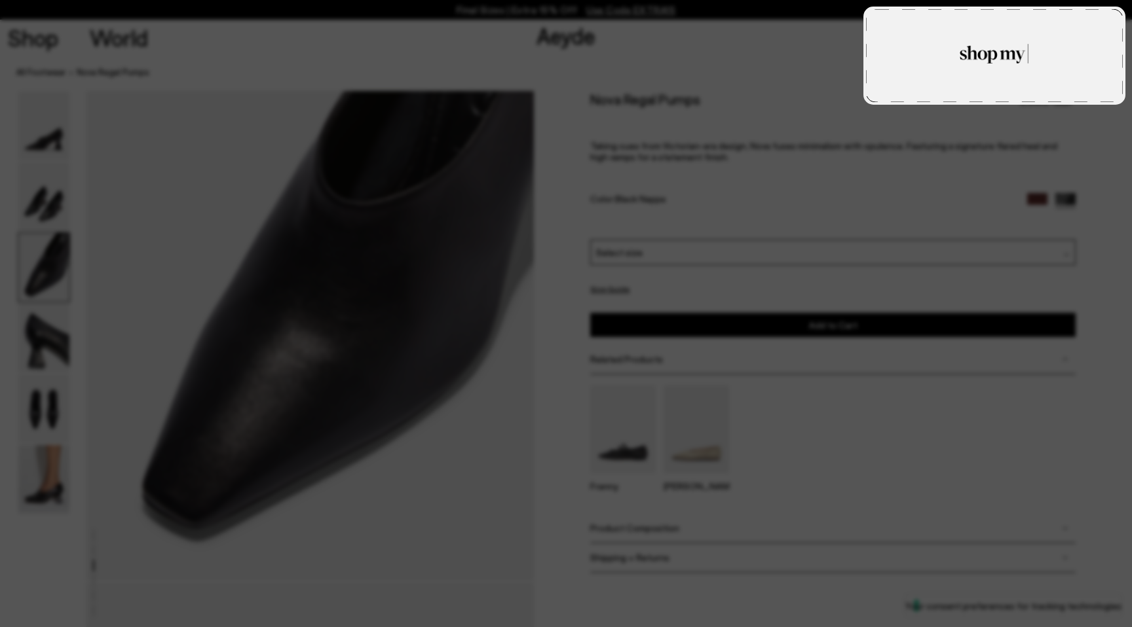
type textarea "**********"
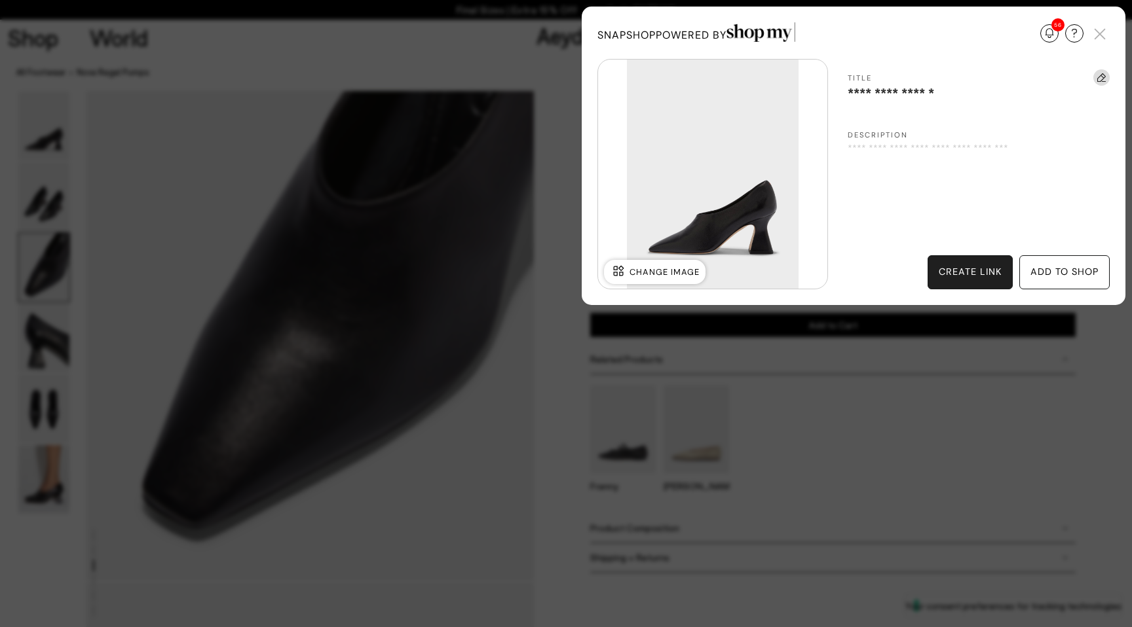
click at [1046, 274] on div "add to shop" at bounding box center [1064, 272] width 68 height 14
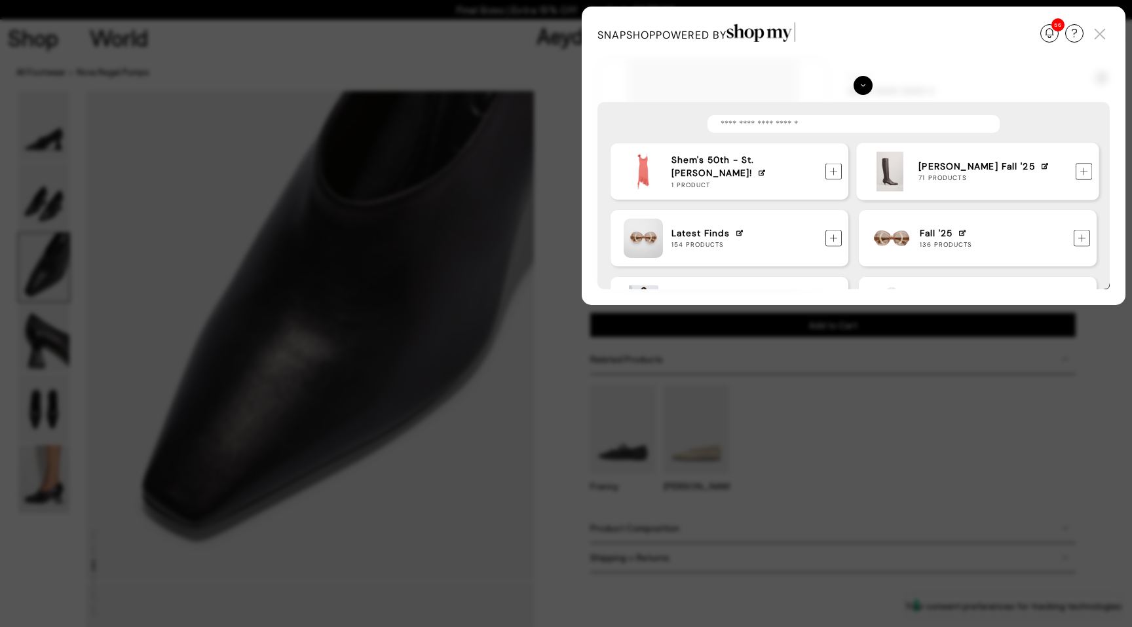
click at [1086, 177] on img at bounding box center [1083, 172] width 17 height 17
click at [1076, 401] on div "Update Required We've detected that you are using an old version of SnapShop. I…" at bounding box center [566, 313] width 1132 height 627
